Goal: Find contact information: Find contact information

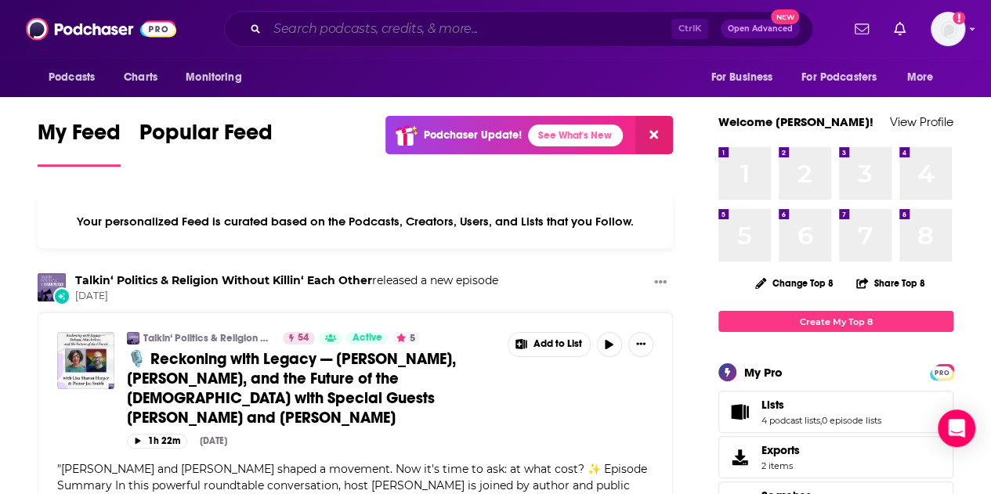
click at [451, 23] on input "Search podcasts, credits, & more..." at bounding box center [469, 28] width 404 height 25
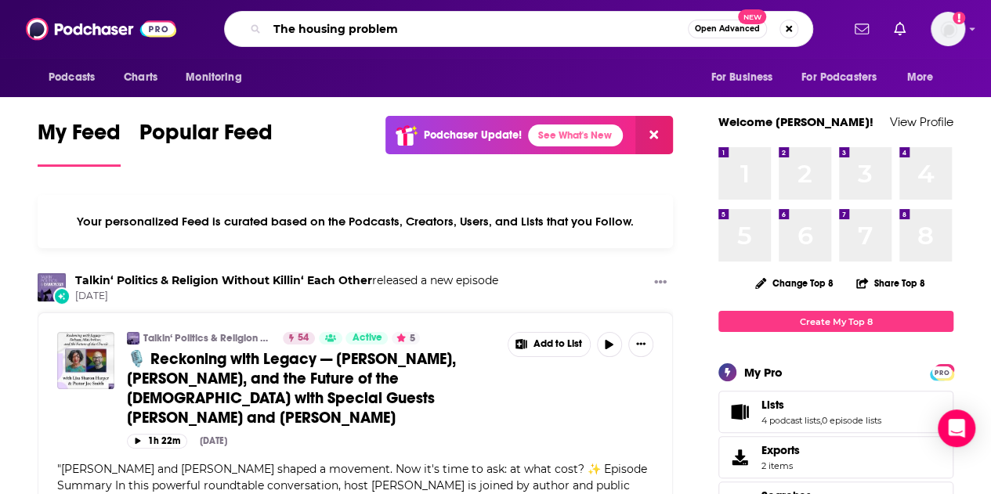
type input "The housing problem"
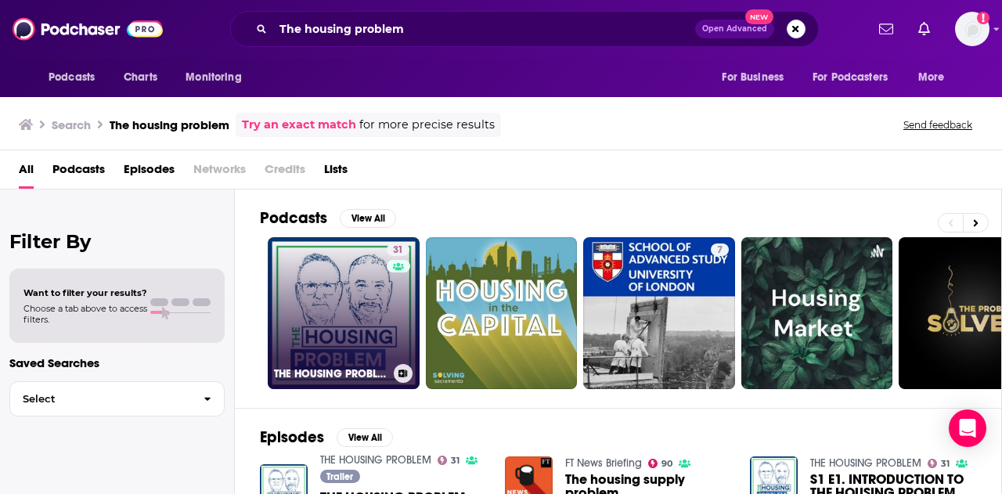
click at [328, 306] on link "31 THE HOUSING PROBLEM" at bounding box center [344, 313] width 152 height 152
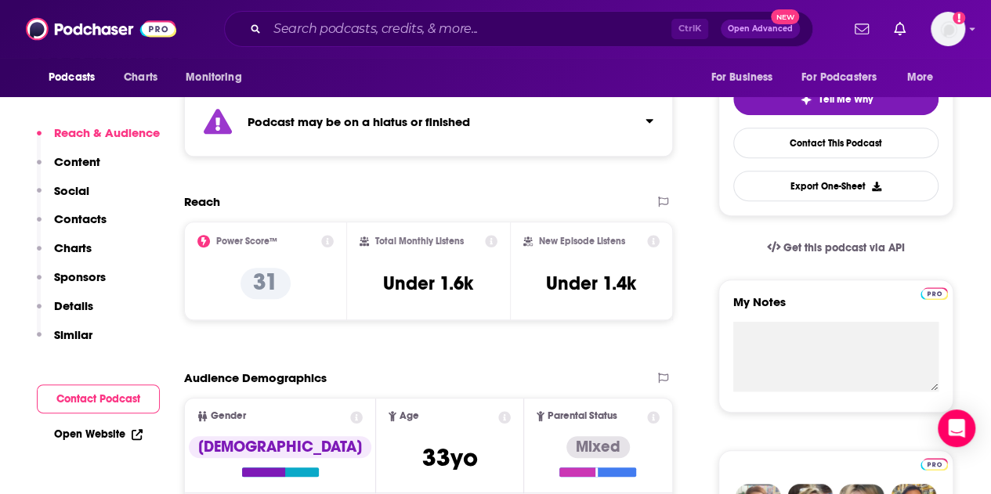
scroll to position [369, 0]
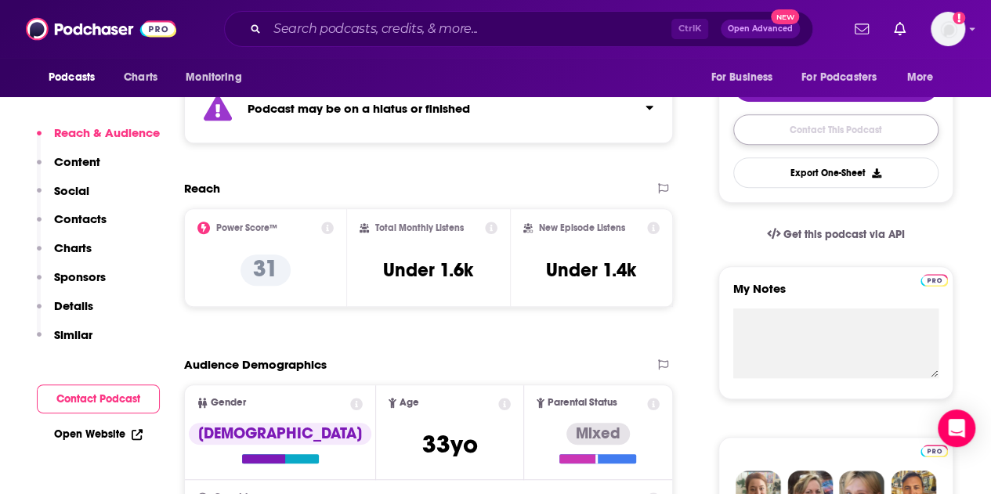
click at [844, 125] on link "Contact This Podcast" at bounding box center [835, 129] width 205 height 31
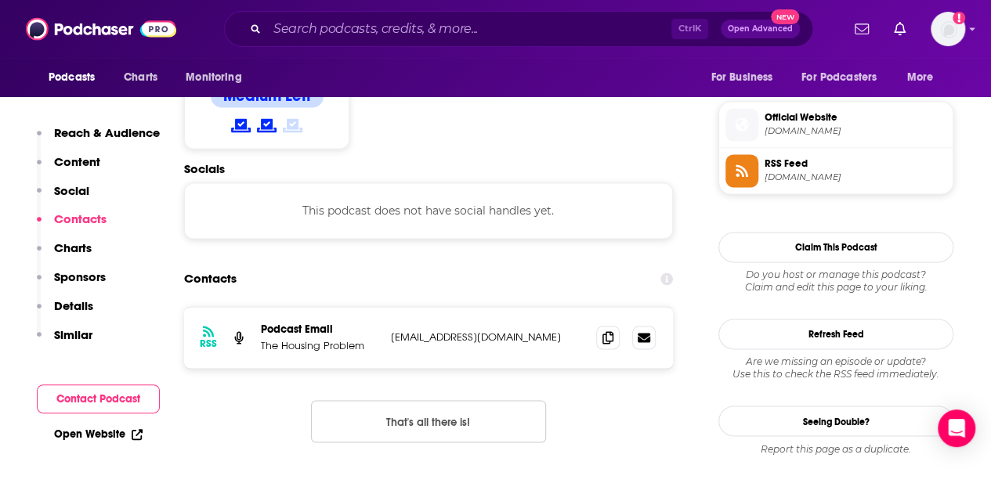
scroll to position [1098, 0]
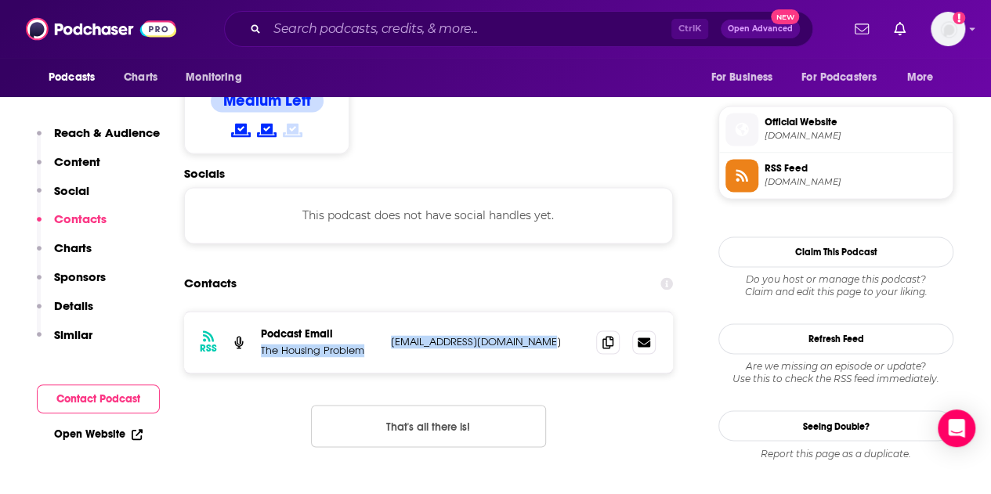
drag, startPoint x: 542, startPoint y: 342, endPoint x: 381, endPoint y: 331, distance: 161.8
click at [381, 331] on div "RSS Podcast Email The Housing Problem [EMAIL_ADDRESS][DOMAIN_NAME] [EMAIL_ADDRE…" at bounding box center [428, 342] width 489 height 61
copy div "The Housing Problem [EMAIL_ADDRESS][DOMAIN_NAME]"
